Goal: Obtain resource: Obtain resource

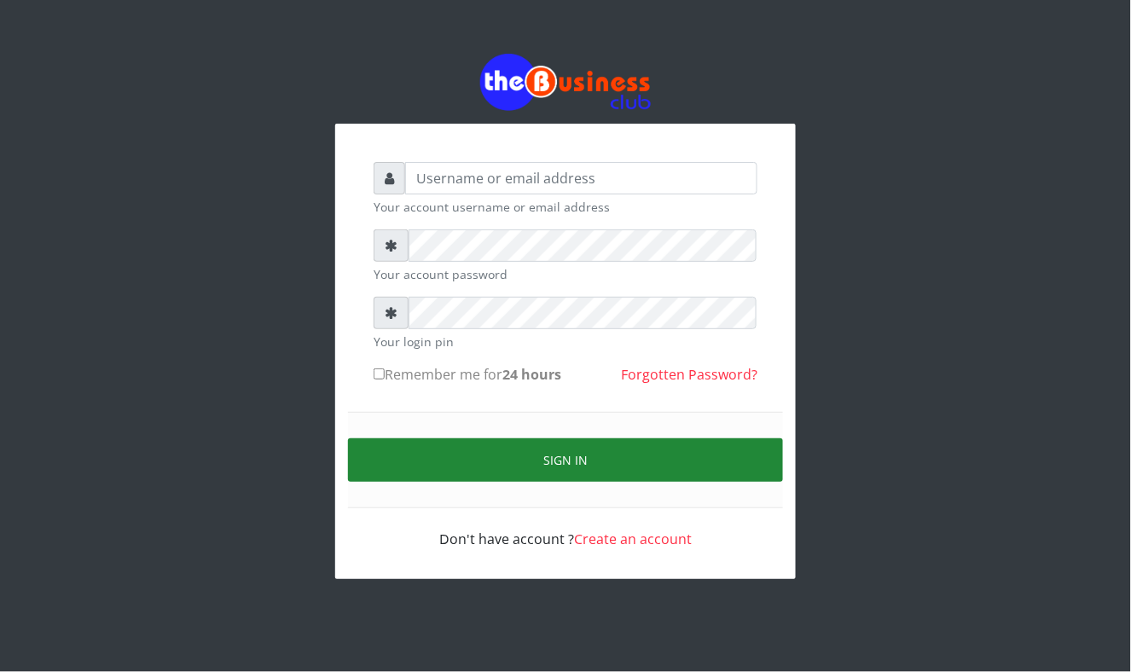
click at [561, 459] on button "Sign in" at bounding box center [565, 461] width 435 height 44
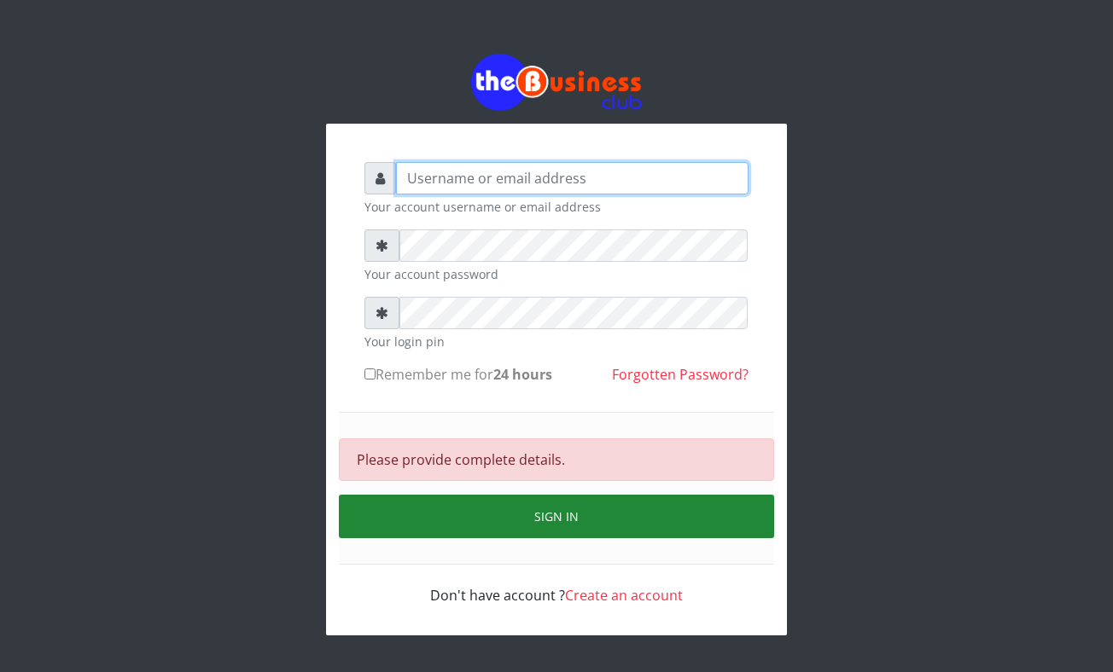
type input "Mavincio"
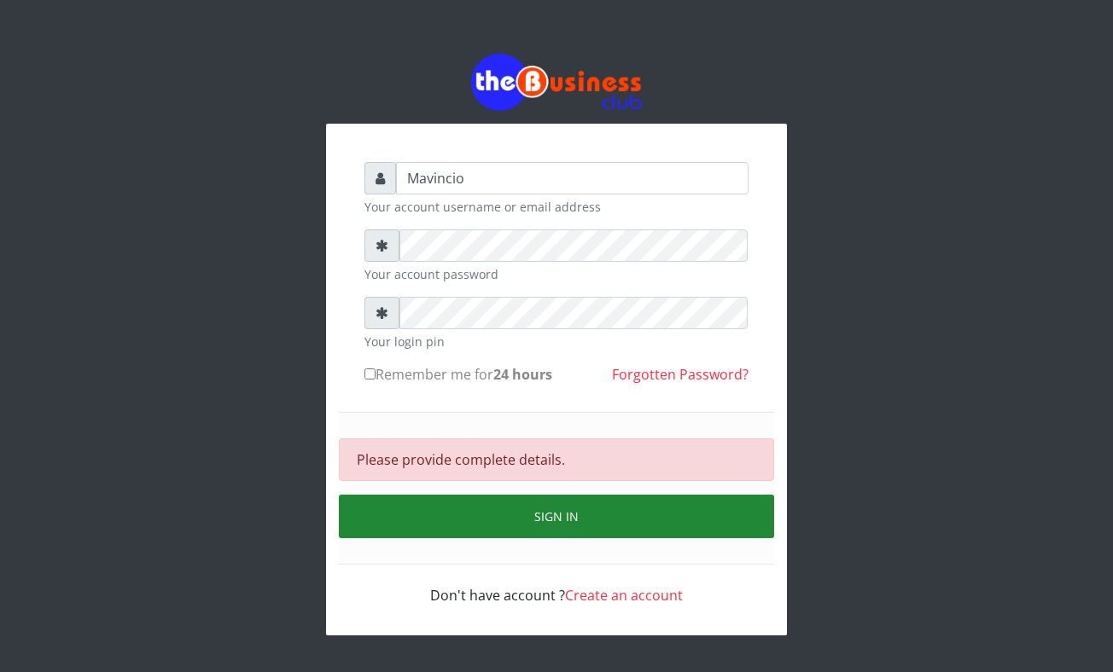
click at [563, 520] on button "Sign in" at bounding box center [556, 517] width 435 height 44
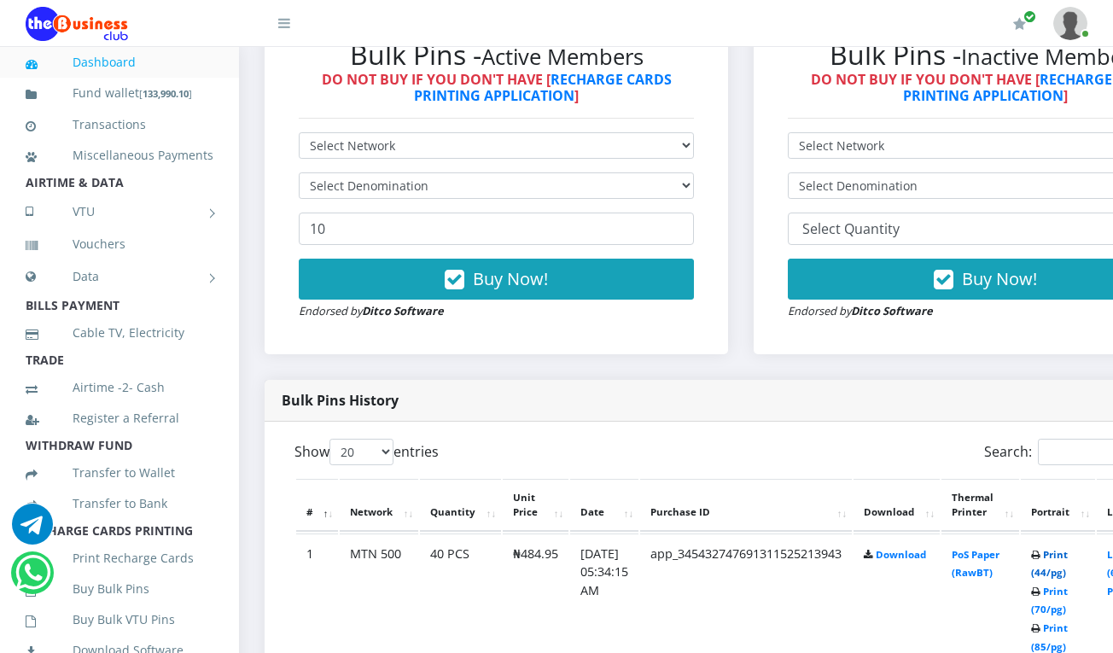
click at [1066, 553] on link "Print (44/pg)" at bounding box center [1049, 564] width 37 height 32
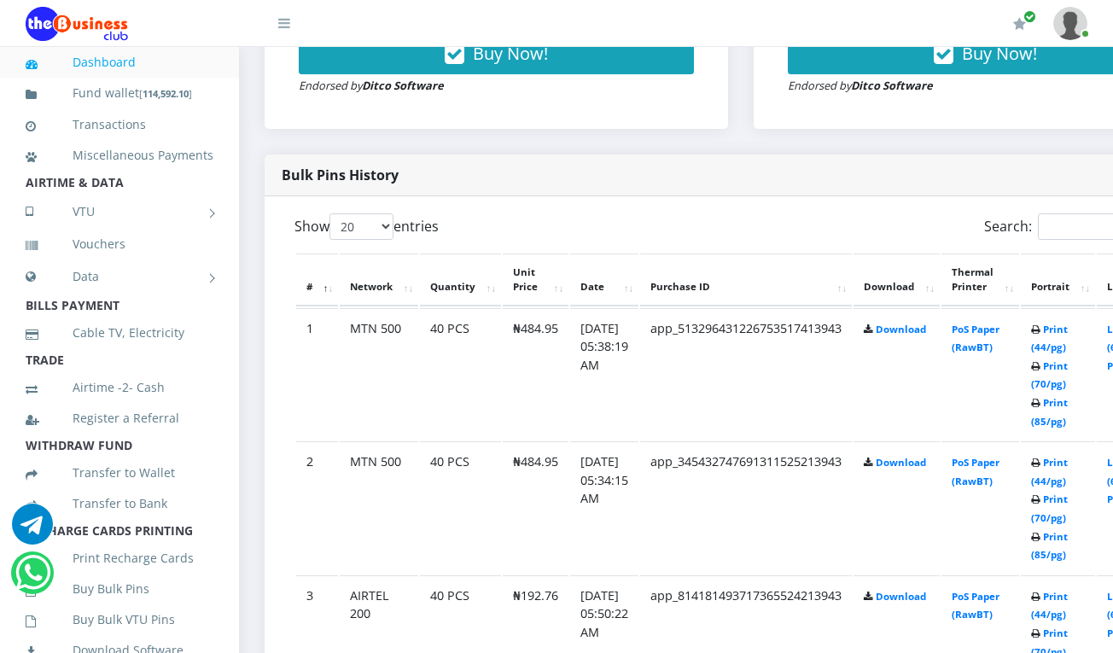
scroll to position [787, 0]
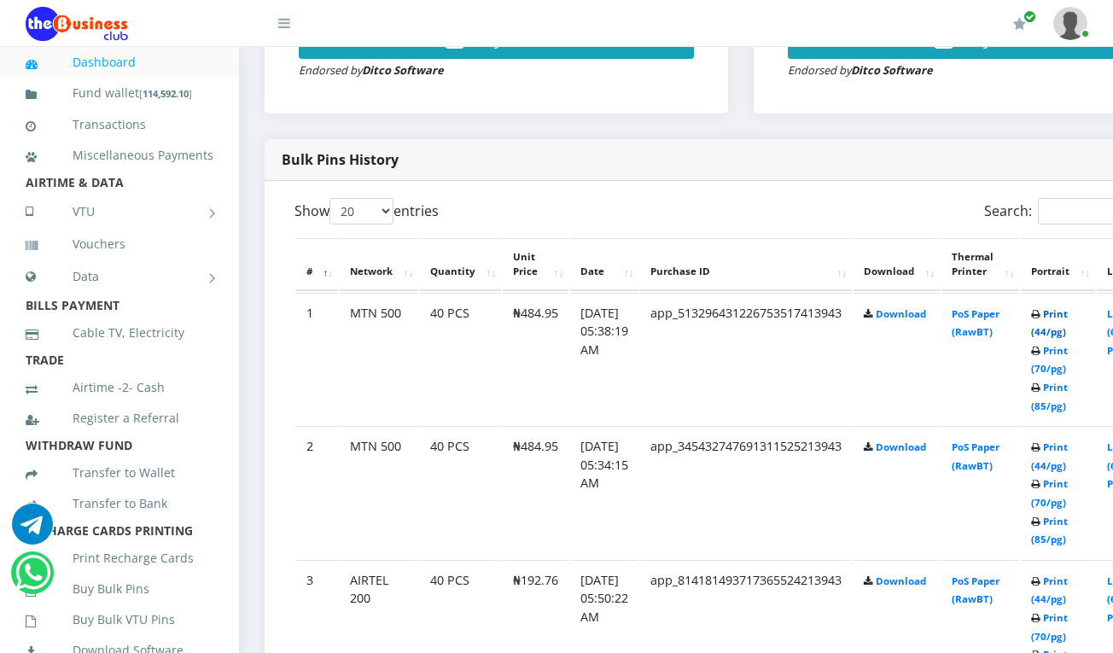
click at [1067, 317] on link "Print (44/pg)" at bounding box center [1049, 323] width 37 height 32
click at [1067, 317] on link "Print (44/pg)" at bounding box center [1049, 324] width 37 height 32
click at [1067, 321] on link "Print (44/pg)" at bounding box center [1049, 324] width 37 height 32
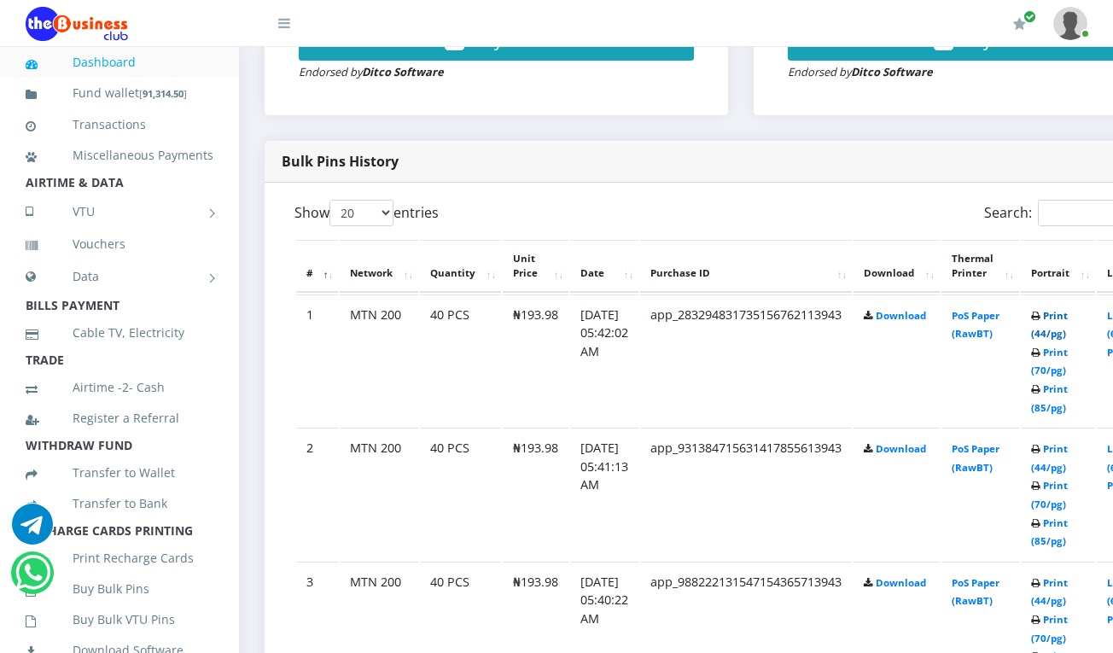
click at [1067, 315] on link "Print (44/pg)" at bounding box center [1049, 325] width 37 height 32
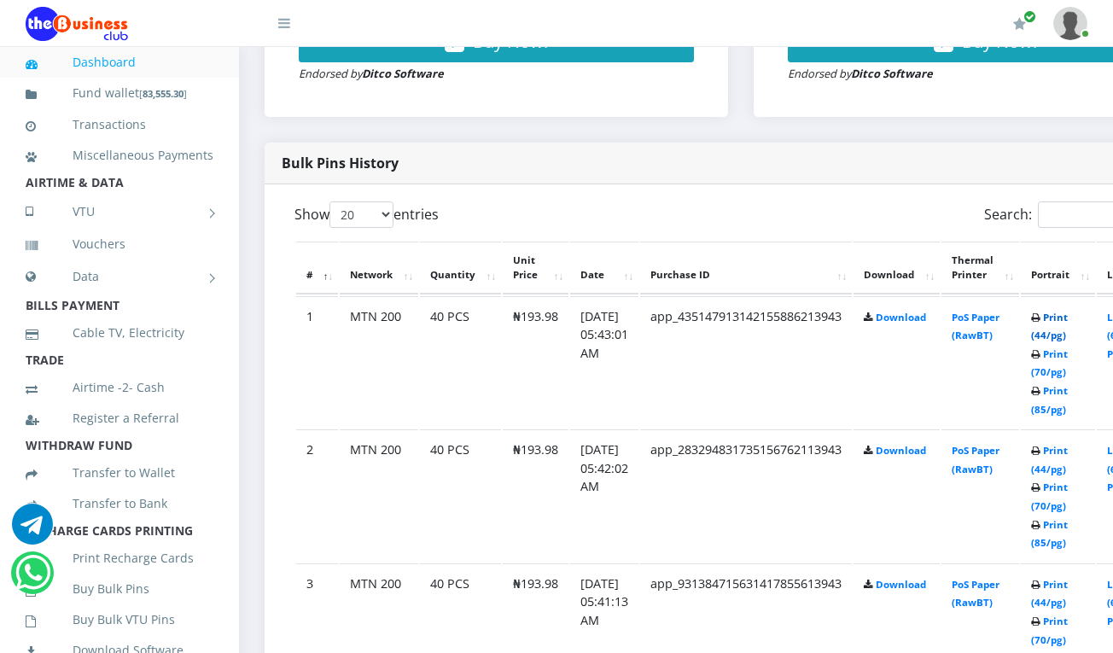
click at [1067, 317] on link "Print (44/pg)" at bounding box center [1049, 327] width 37 height 32
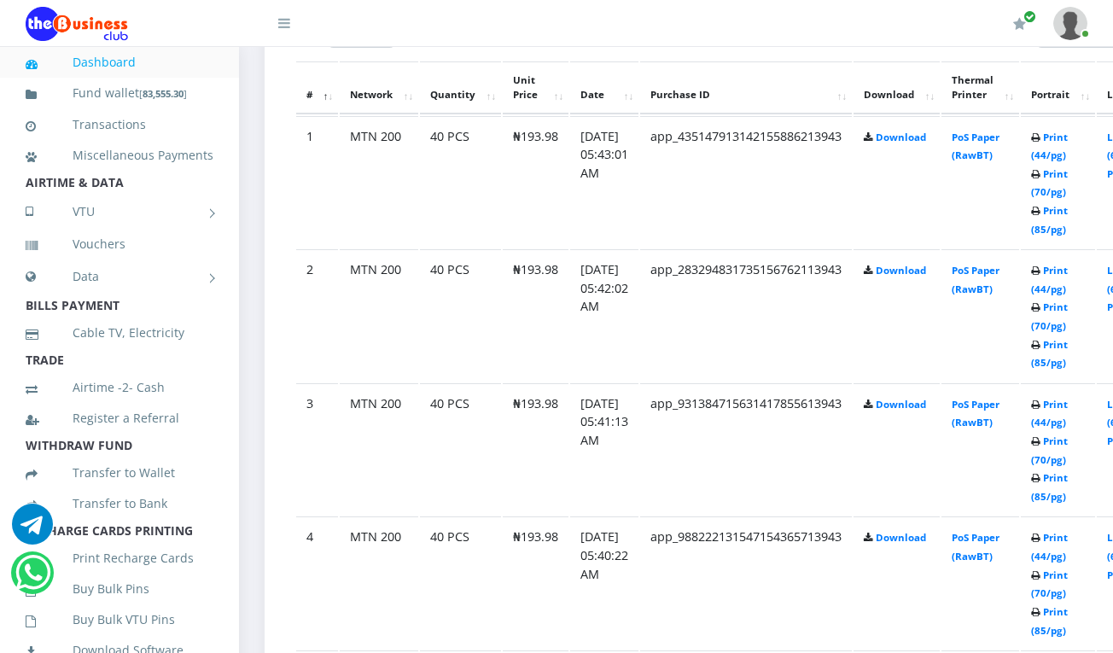
scroll to position [1010, 0]
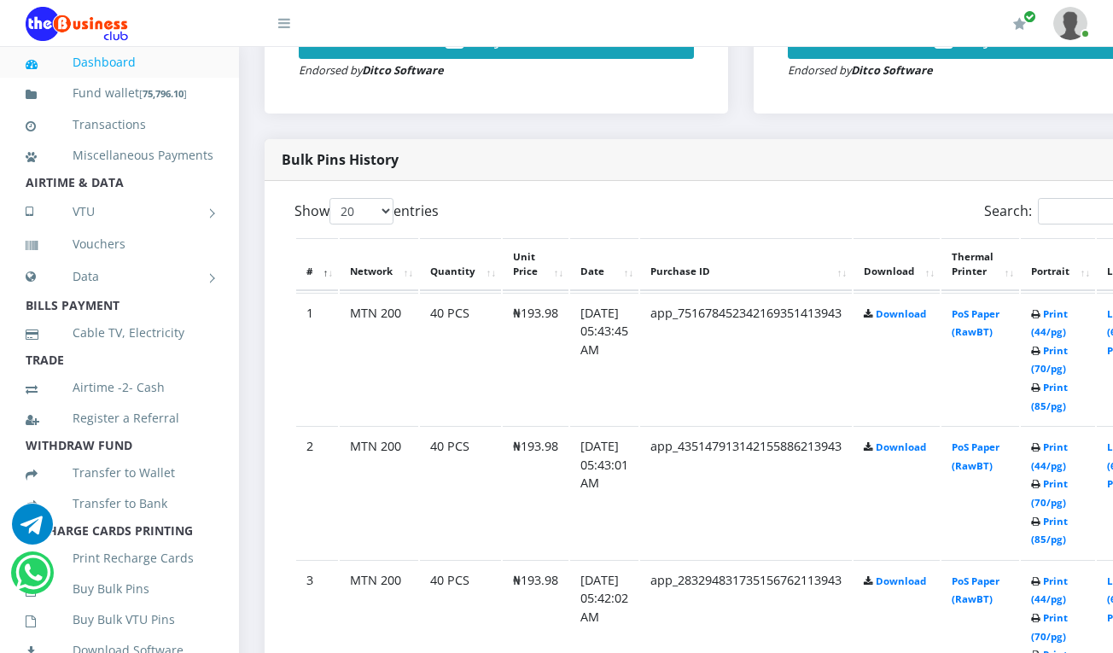
scroll to position [776, 0]
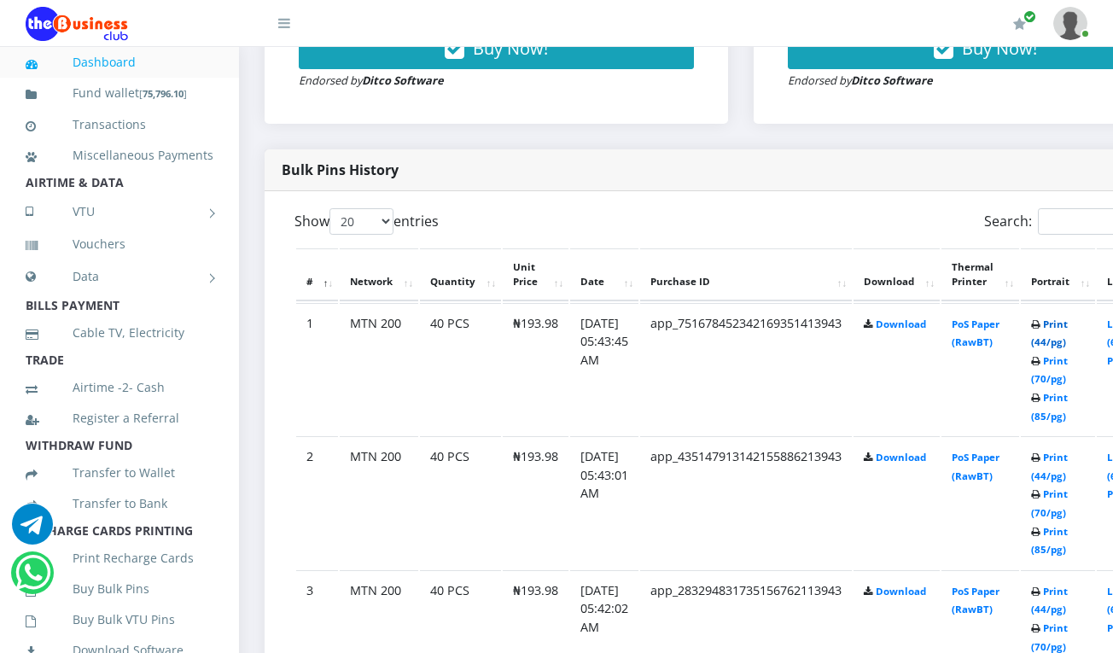
click at [1067, 328] on link "Print (44/pg)" at bounding box center [1049, 333] width 37 height 32
click at [1067, 324] on link "Print (44/pg)" at bounding box center [1049, 334] width 37 height 32
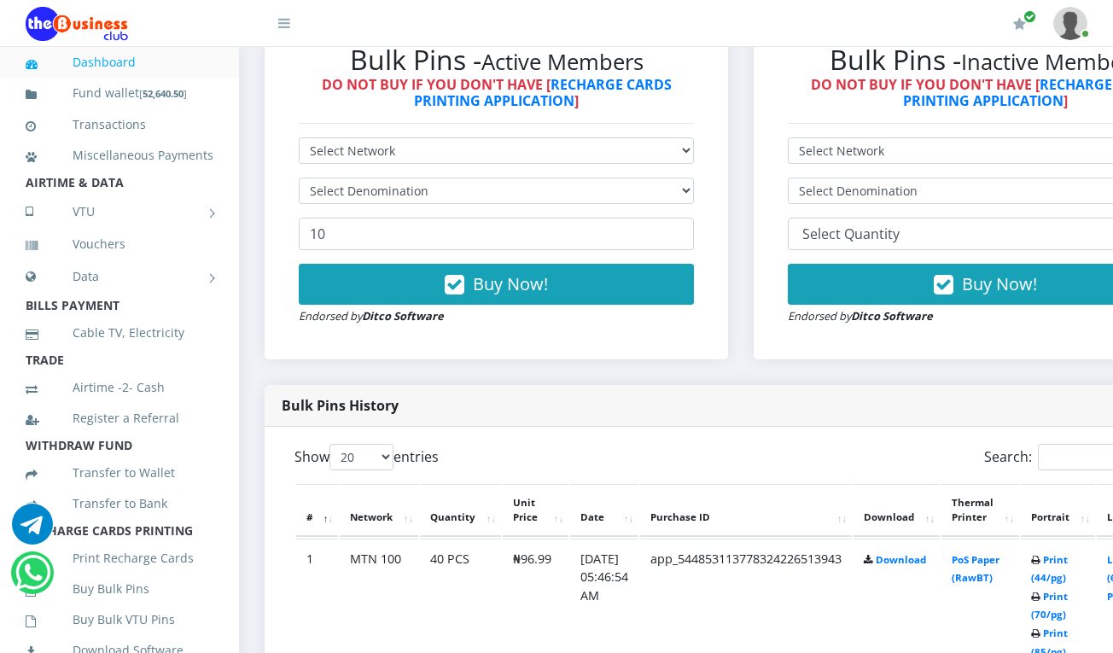
scroll to position [546, 0]
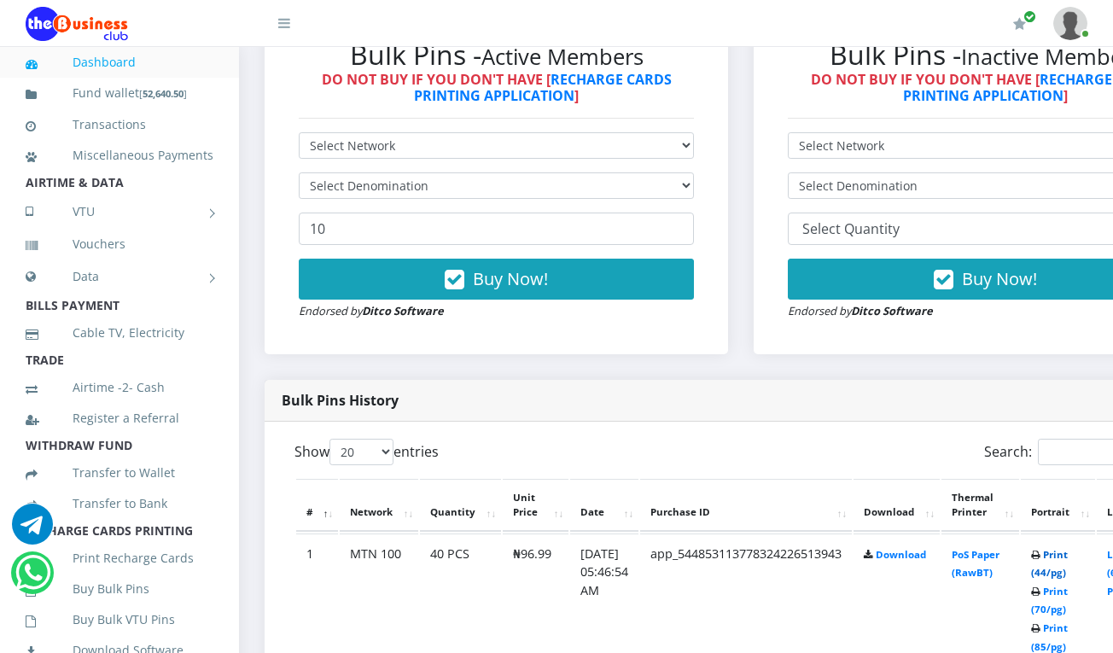
click at [1067, 555] on link "Print (44/pg)" at bounding box center [1049, 564] width 37 height 32
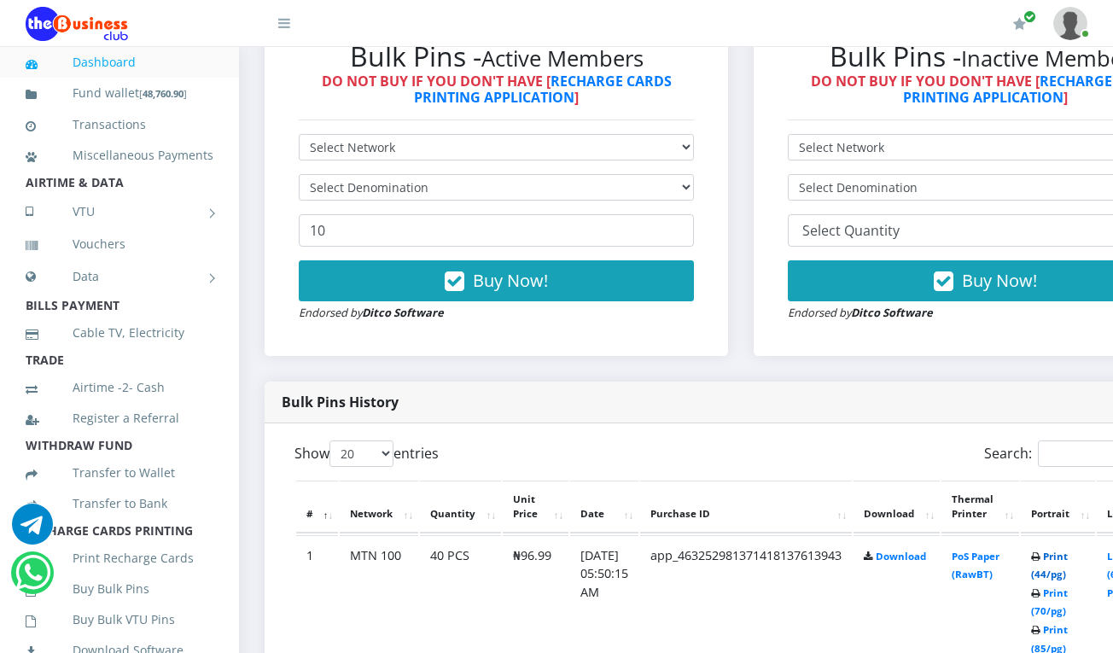
click at [1067, 561] on link "Print (44/pg)" at bounding box center [1049, 565] width 37 height 32
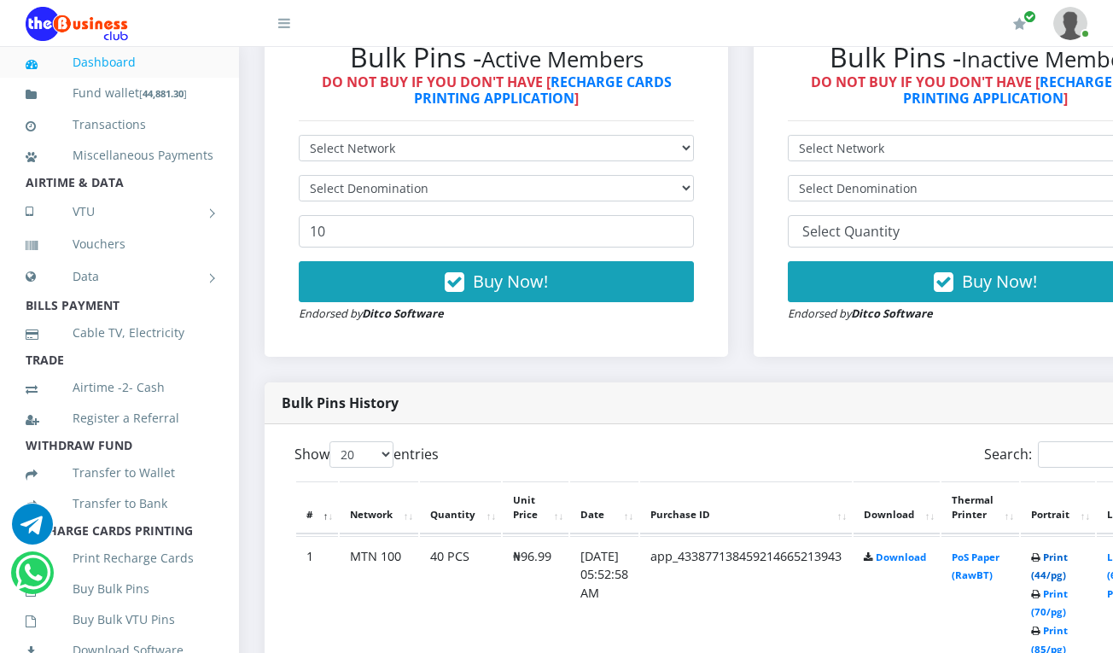
click at [1067, 561] on link "Print (44/pg)" at bounding box center [1049, 566] width 37 height 32
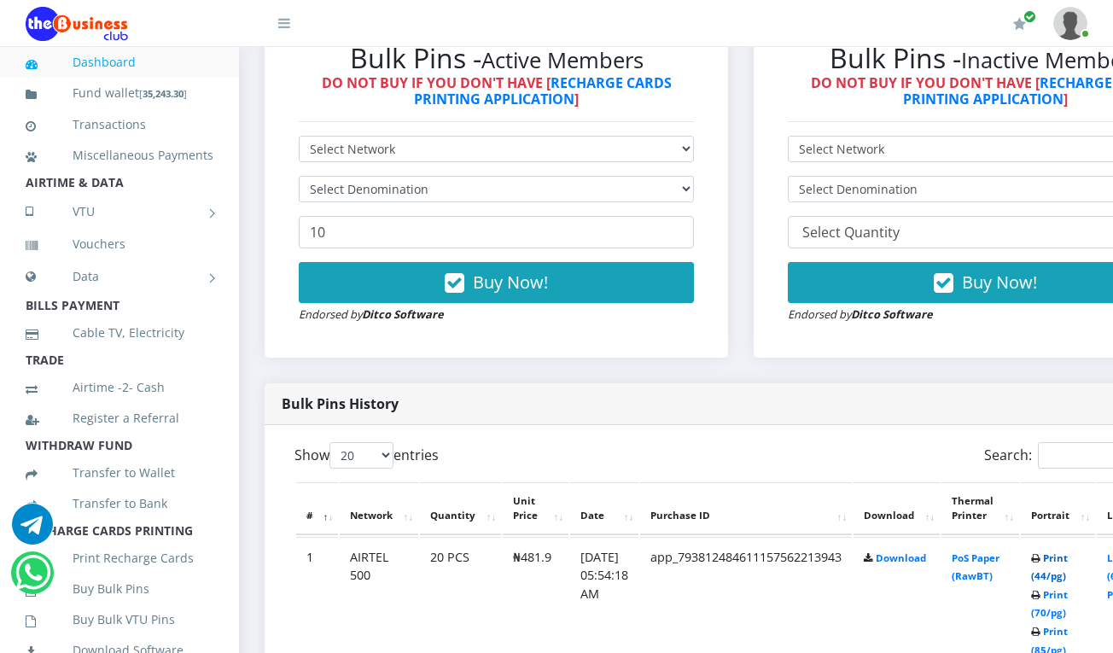
click at [1067, 561] on link "Print (44/pg)" at bounding box center [1049, 567] width 37 height 32
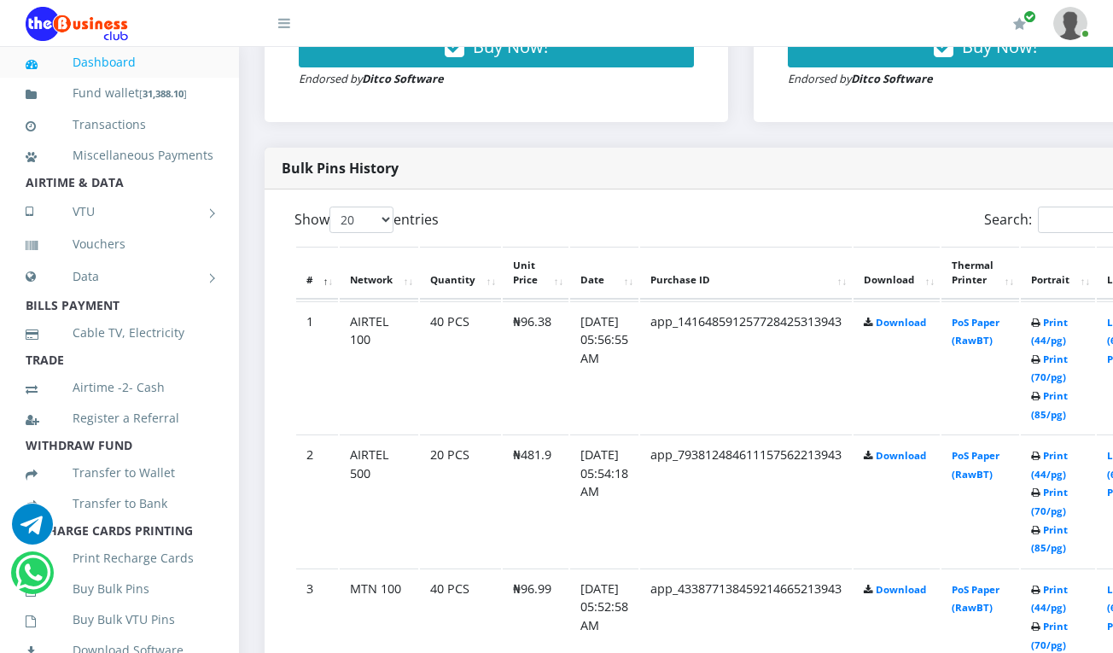
scroll to position [783, 0]
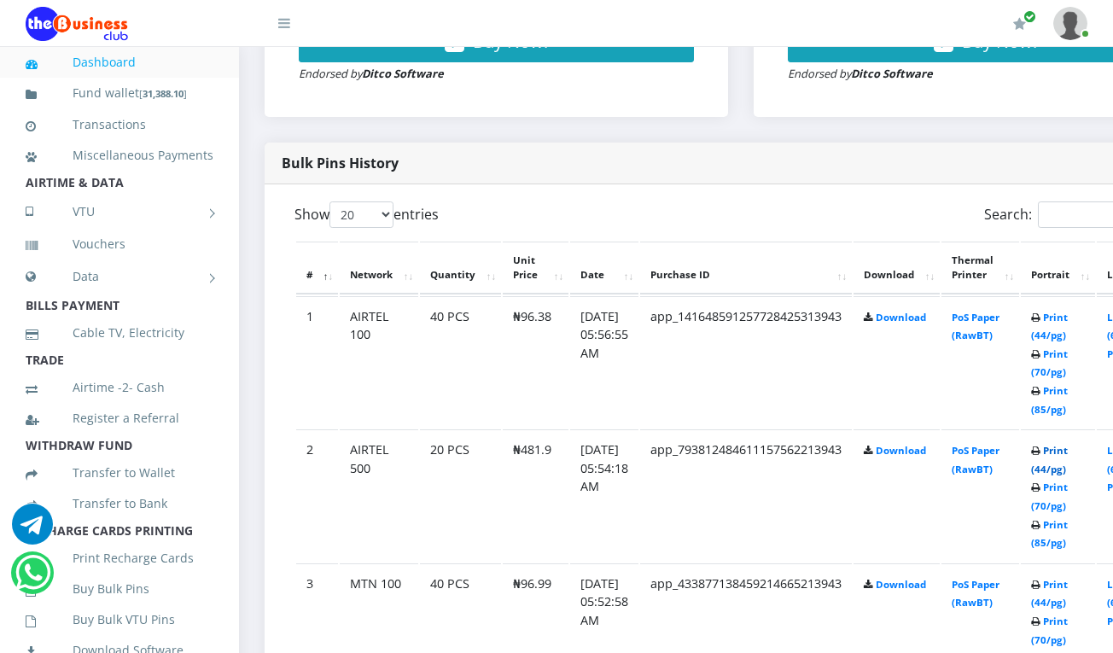
click at [1067, 452] on link "Print (44/pg)" at bounding box center [1049, 460] width 37 height 32
